Goal: Information Seeking & Learning: Learn about a topic

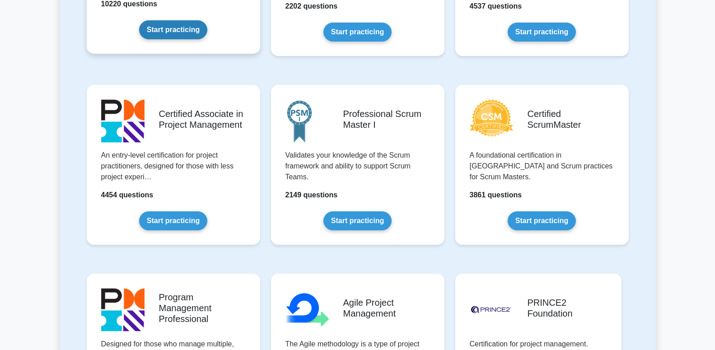
scroll to position [322, 0]
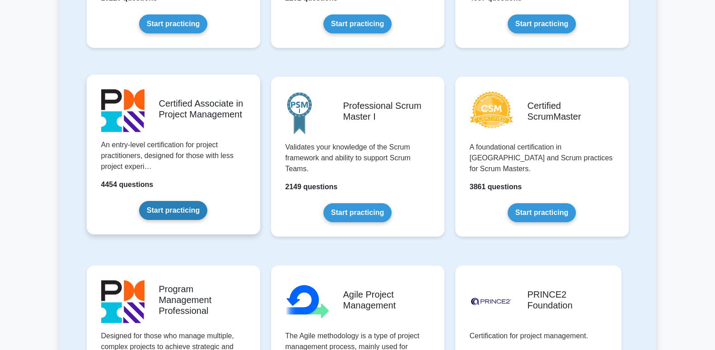
click at [186, 212] on link "Start practicing" at bounding box center [173, 210] width 68 height 19
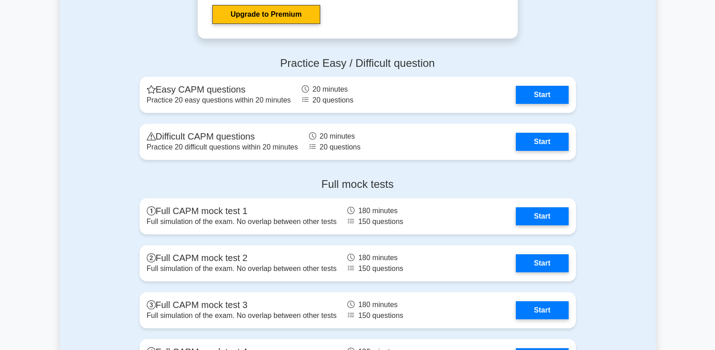
scroll to position [2303, 0]
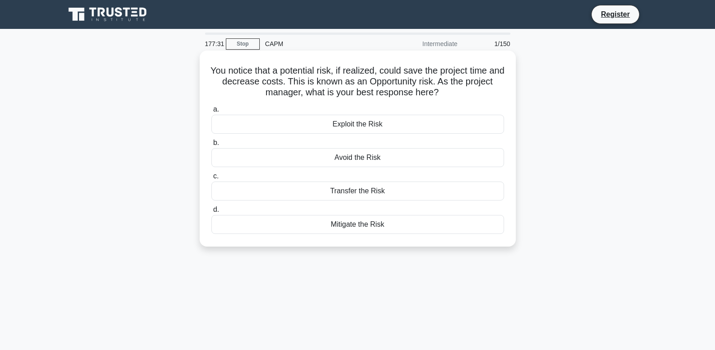
click at [367, 126] on div "Exploit the Risk" at bounding box center [357, 124] width 293 height 19
click at [211, 112] on input "a. Exploit the Risk" at bounding box center [211, 110] width 0 height 6
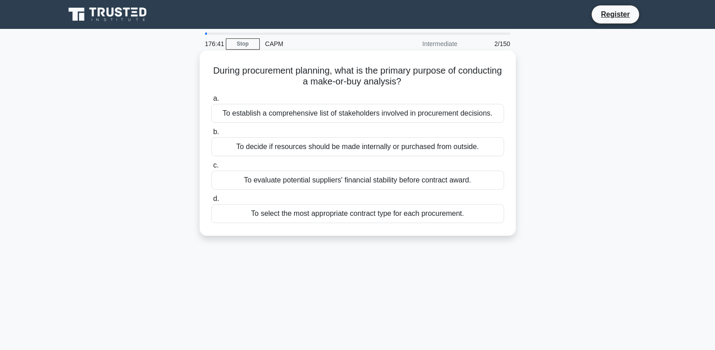
click at [471, 115] on div "To establish a comprehensive list of stakeholders involved in procurement decis…" at bounding box center [357, 113] width 293 height 19
click at [211, 102] on input "a. To establish a comprehensive list of stakeholders involved in procurement de…" at bounding box center [211, 99] width 0 height 6
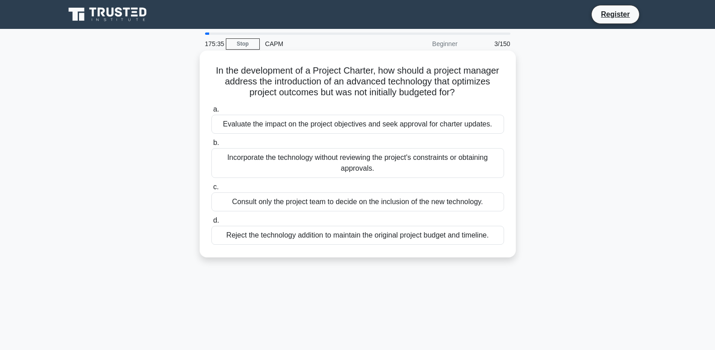
click at [422, 126] on div "Evaluate the impact on the project objectives and seek approval for charter upd…" at bounding box center [357, 124] width 293 height 19
click at [211, 112] on input "a. Evaluate the impact on the project objectives and seek approval for charter …" at bounding box center [211, 110] width 0 height 6
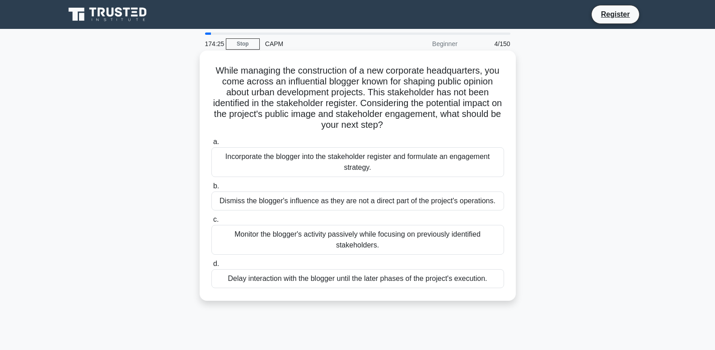
click at [438, 239] on div "Monitor the blogger's activity passively while focusing on previously identifie…" at bounding box center [357, 240] width 293 height 30
click at [211, 223] on input "c. Monitor the blogger's activity passively while focusing on previously identi…" at bounding box center [211, 220] width 0 height 6
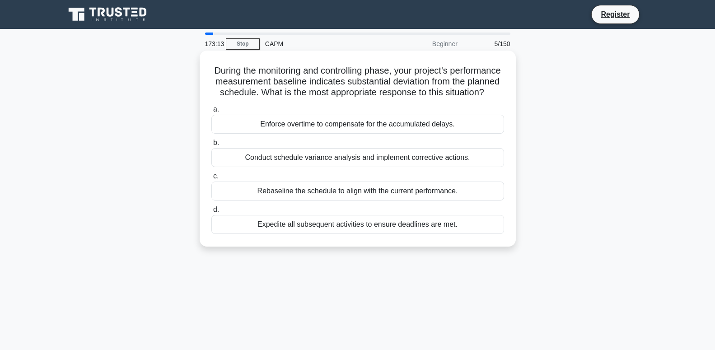
click at [465, 162] on div "Conduct schedule variance analysis and implement corrective actions." at bounding box center [357, 157] width 293 height 19
click at [211, 146] on input "b. Conduct schedule variance analysis and implement corrective actions." at bounding box center [211, 143] width 0 height 6
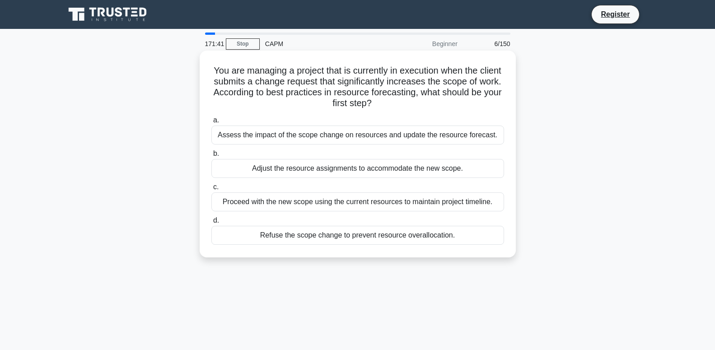
click at [495, 138] on div "Assess the impact of the scope change on resources and update the resource fore…" at bounding box center [357, 135] width 293 height 19
click at [211, 123] on input "a. Assess the impact of the scope change on resources and update the resource f…" at bounding box center [211, 120] width 0 height 6
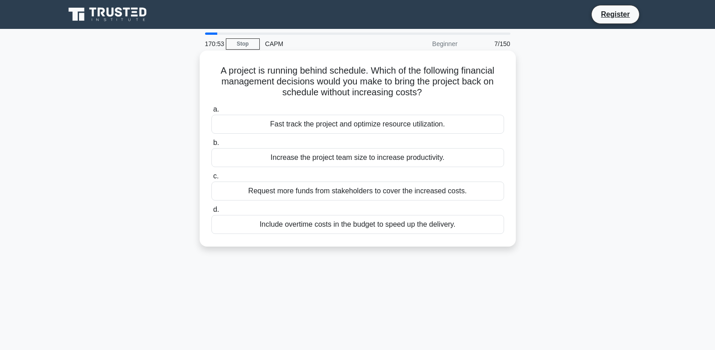
click at [437, 128] on div "Fast track the project and optimize resource utilization." at bounding box center [357, 124] width 293 height 19
click at [211, 112] on input "a. Fast track the project and optimize resource utilization." at bounding box center [211, 110] width 0 height 6
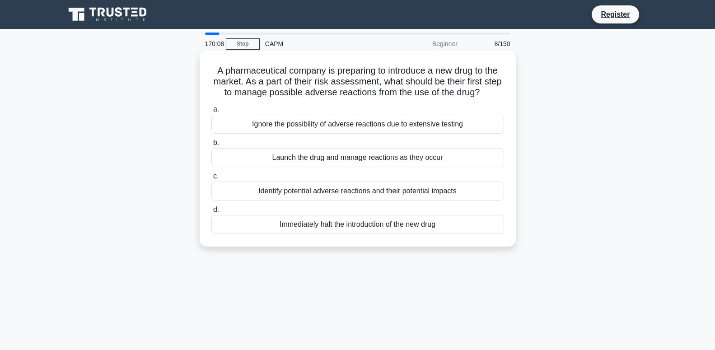
click at [436, 192] on div "Identify potential adverse reactions and their potential impacts" at bounding box center [357, 191] width 293 height 19
click at [211, 179] on input "c. Identify potential adverse reactions and their potential impacts" at bounding box center [211, 176] width 0 height 6
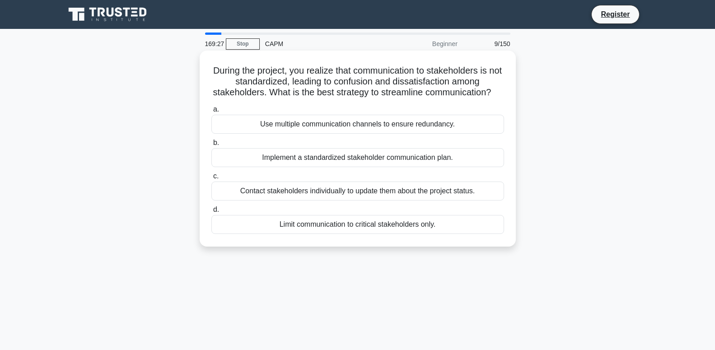
click at [441, 162] on div "Implement a standardized stakeholder communication plan." at bounding box center [357, 157] width 293 height 19
click at [211, 146] on input "b. Implement a standardized stakeholder communication plan." at bounding box center [211, 143] width 0 height 6
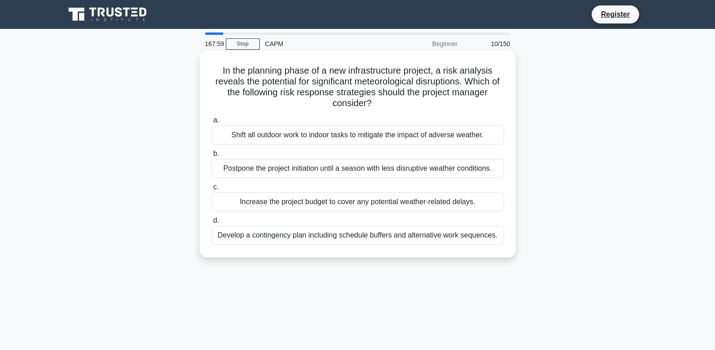
click at [436, 239] on div "Develop a contingency plan including schedule buffers and alternative work sequ…" at bounding box center [357, 235] width 293 height 19
click at [211, 224] on input "d. Develop a contingency plan including schedule buffers and alternative work s…" at bounding box center [211, 221] width 0 height 6
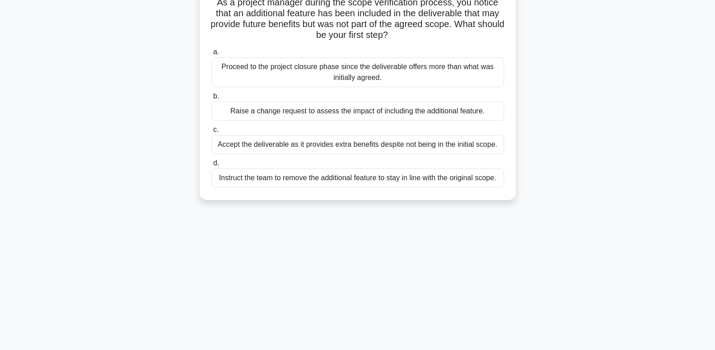
scroll to position [92, 0]
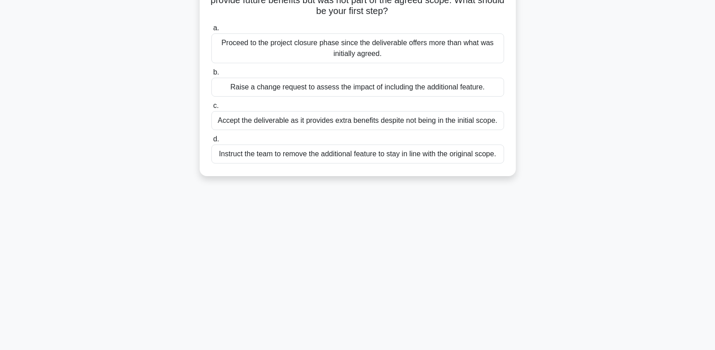
click at [452, 92] on div "Raise a change request to assess the impact of including the additional feature." at bounding box center [357, 87] width 293 height 19
click at [211, 75] on input "b. Raise a change request to assess the impact of including the additional feat…" at bounding box center [211, 73] width 0 height 6
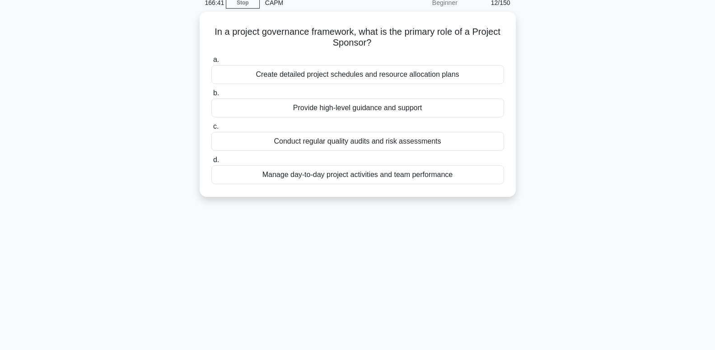
scroll to position [0, 0]
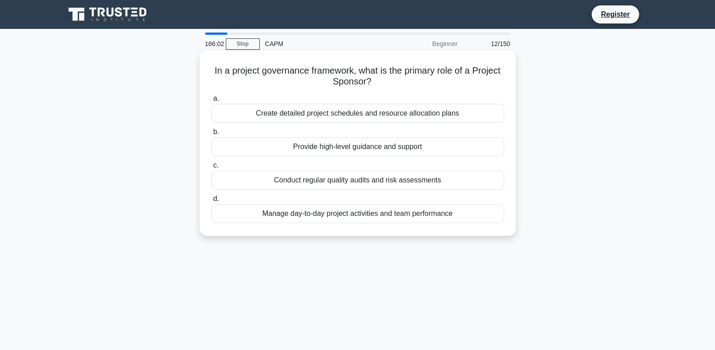
click at [394, 149] on div "Provide high-level guidance and support" at bounding box center [357, 146] width 293 height 19
click at [211, 135] on input "b. Provide high-level guidance and support" at bounding box center [211, 132] width 0 height 6
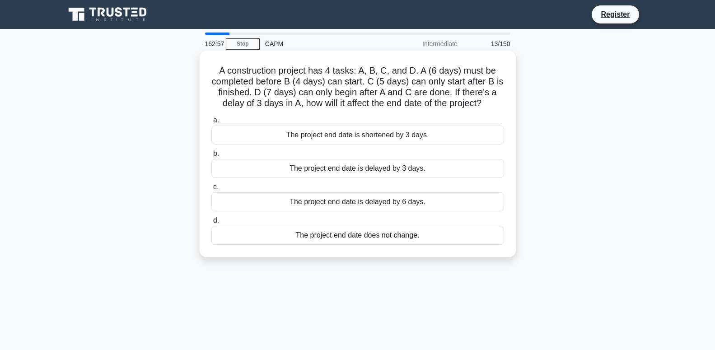
click at [408, 169] on div "The project end date is delayed by 3 days." at bounding box center [357, 168] width 293 height 19
click at [211, 157] on input "b. The project end date is delayed by 3 days." at bounding box center [211, 154] width 0 height 6
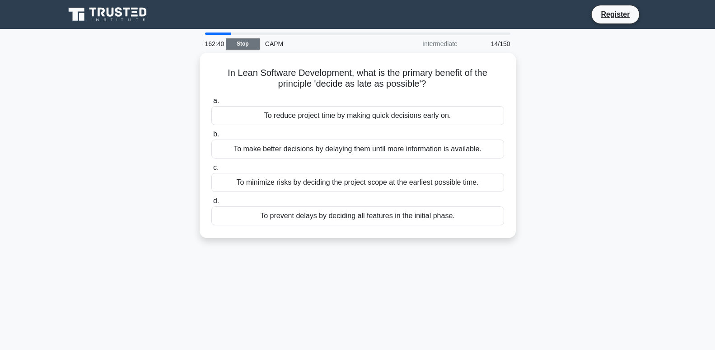
click at [234, 45] on link "Stop" at bounding box center [243, 43] width 34 height 11
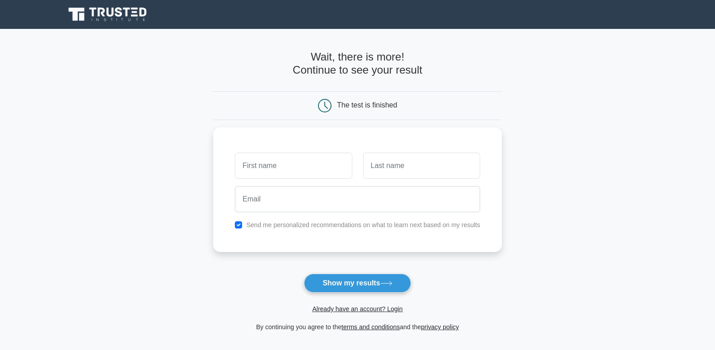
scroll to position [104, 0]
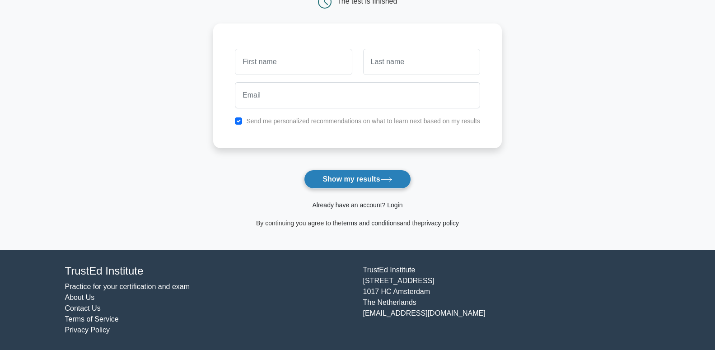
click at [380, 182] on button "Show my results" at bounding box center [357, 179] width 107 height 19
click at [359, 175] on button "Show my results" at bounding box center [357, 179] width 107 height 19
click at [301, 59] on input "text" at bounding box center [293, 60] width 117 height 26
type input "jose"
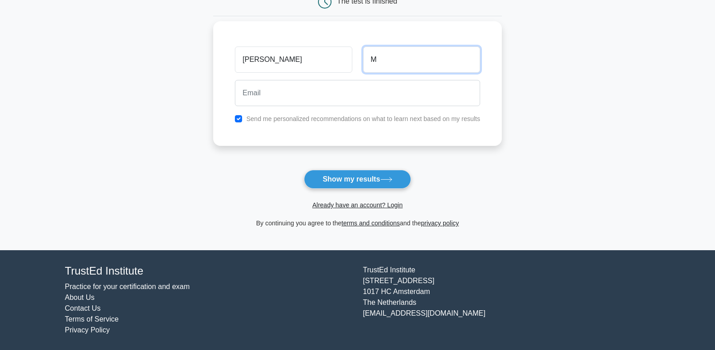
type input "M"
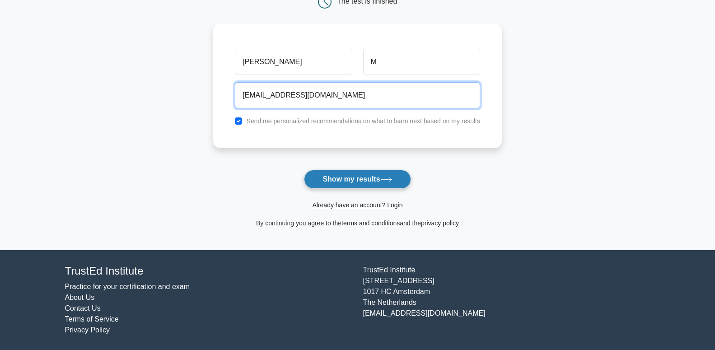
type input "josemootheril@gmail.com"
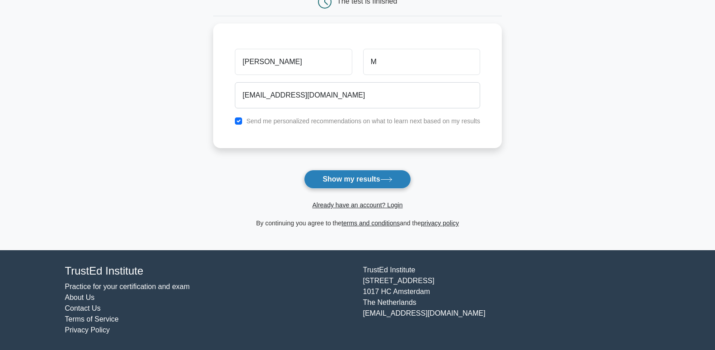
click at [359, 176] on button "Show my results" at bounding box center [357, 179] width 107 height 19
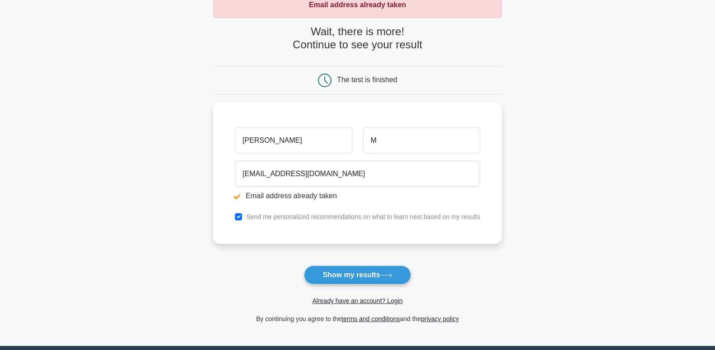
scroll to position [155, 0]
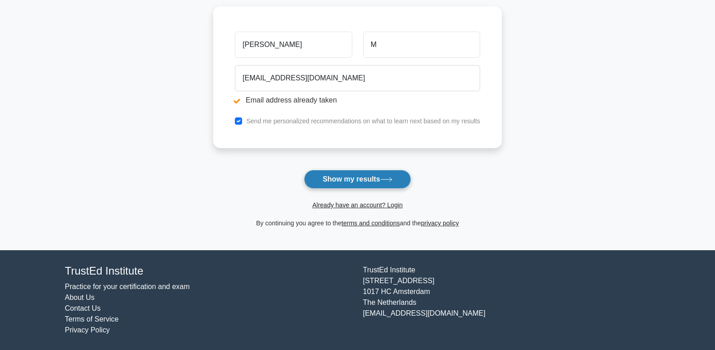
click at [383, 178] on button "Show my results" at bounding box center [357, 179] width 107 height 19
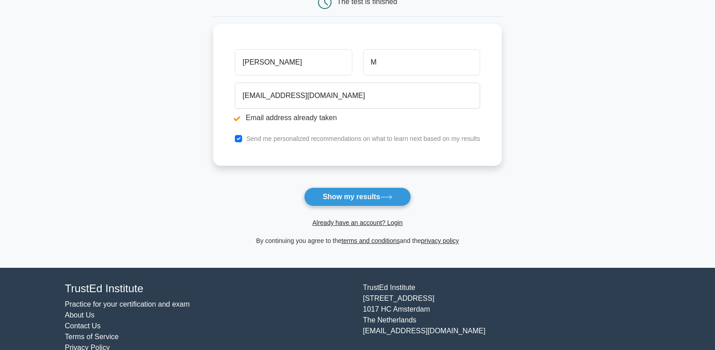
scroll to position [138, 0]
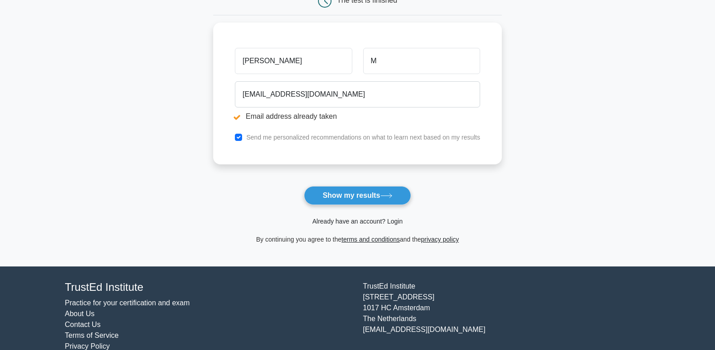
click at [395, 225] on link "Already have an account? Login" at bounding box center [357, 221] width 90 height 7
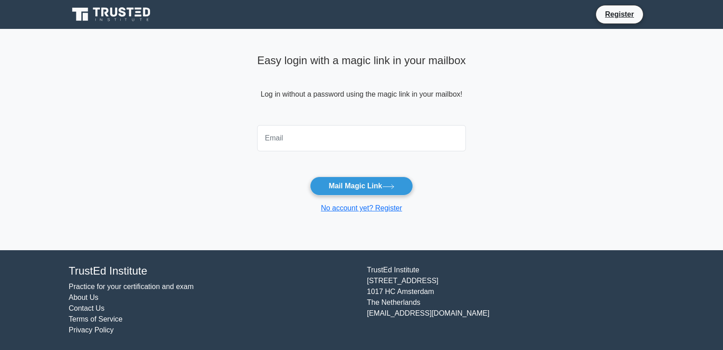
click at [413, 145] on input "email" at bounding box center [361, 138] width 209 height 26
type input "[EMAIL_ADDRESS][DOMAIN_NAME]"
click at [366, 187] on button "Mail Magic Link" at bounding box center [361, 186] width 103 height 19
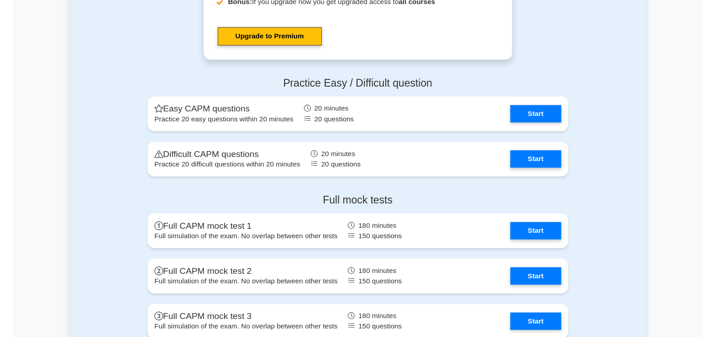
scroll to position [2165, 0]
